Goal: Information Seeking & Learning: Learn about a topic

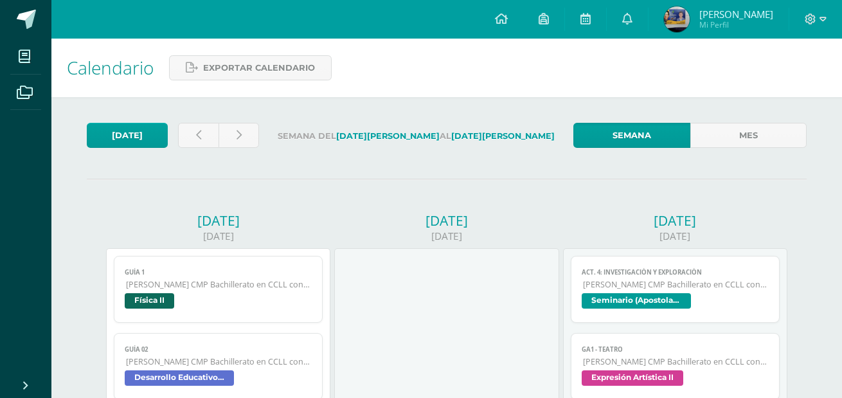
scroll to position [129, 0]
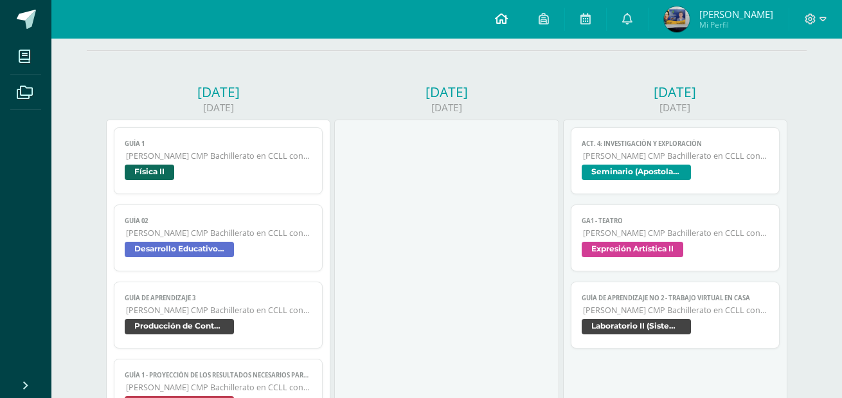
click at [508, 15] on icon at bounding box center [501, 19] width 13 height 12
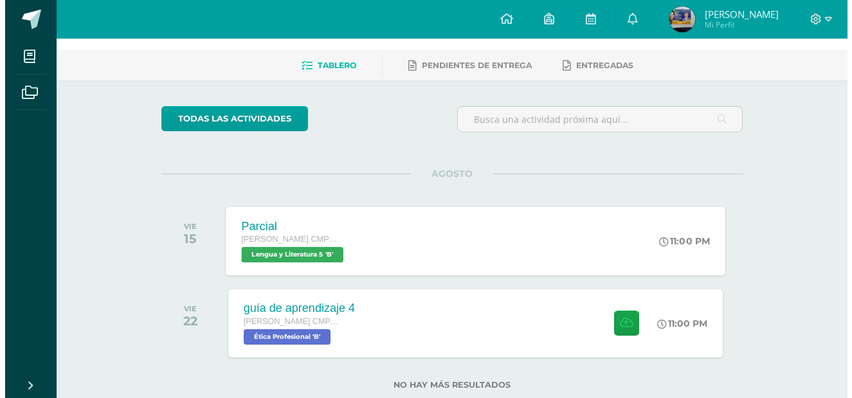
scroll to position [80, 0]
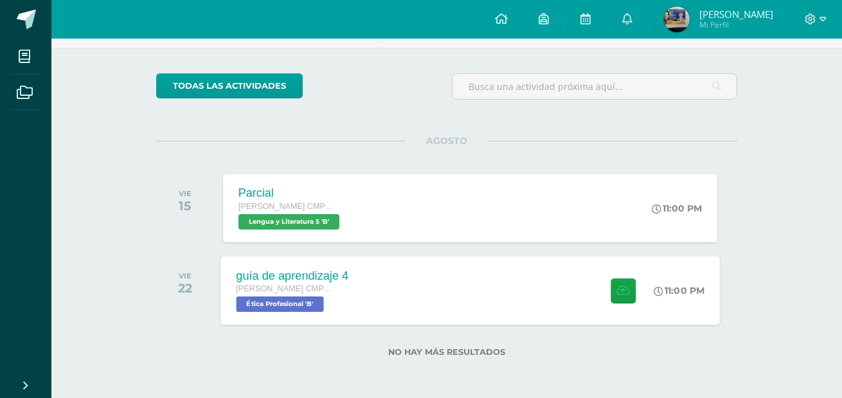
click at [414, 289] on div "guía de aprendizaje 4 Quinto Bachillerato CMP Bachillerato en CCLL con Orientac…" at bounding box center [469, 290] width 499 height 69
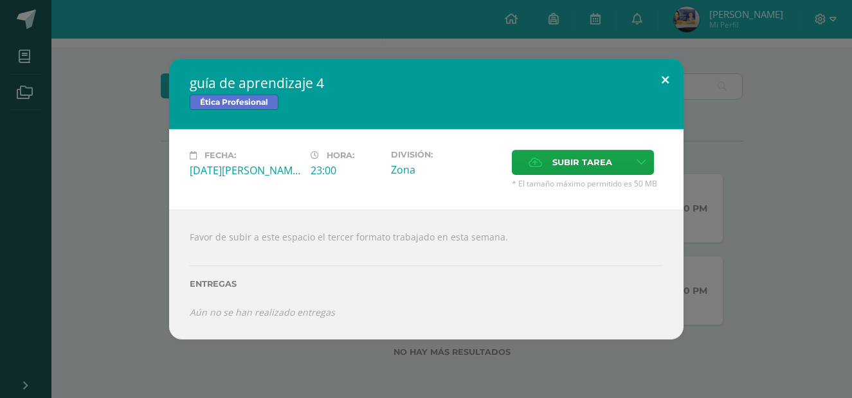
click at [670, 74] on button at bounding box center [665, 80] width 37 height 44
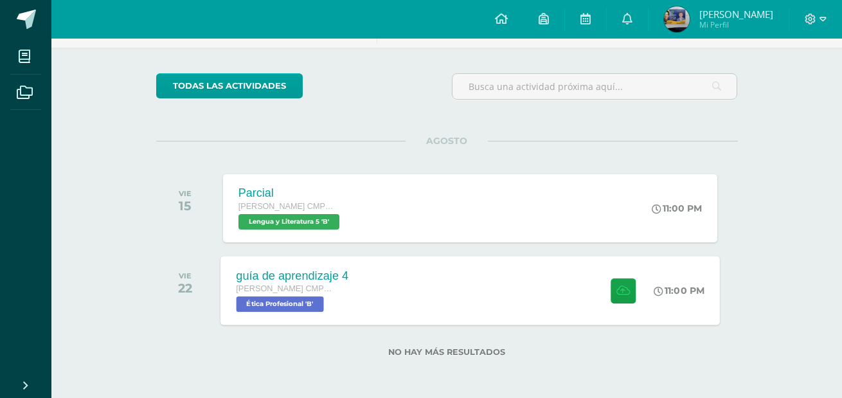
click at [454, 265] on div "guía de aprendizaje 4 Quinto Bachillerato CMP Bachillerato en CCLL con Orientac…" at bounding box center [469, 290] width 499 height 69
